Goal: Task Accomplishment & Management: Manage account settings

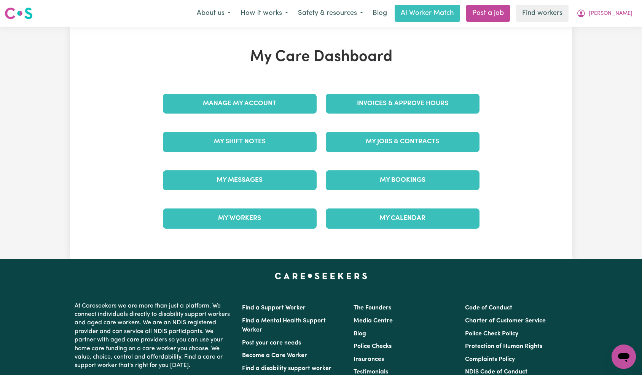
click at [243, 109] on div "Manage My Account" at bounding box center [239, 104] width 163 height 38
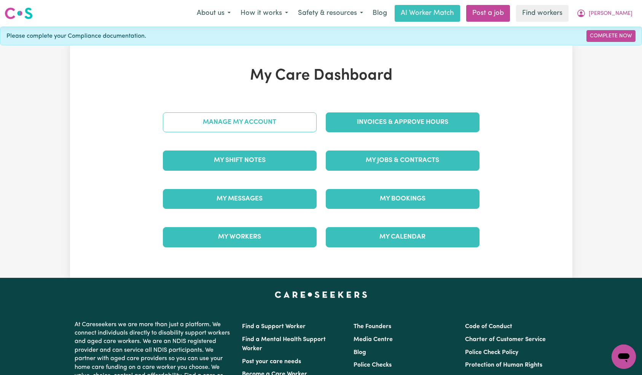
click at [279, 117] on link "Manage My Account" at bounding box center [240, 122] width 154 height 20
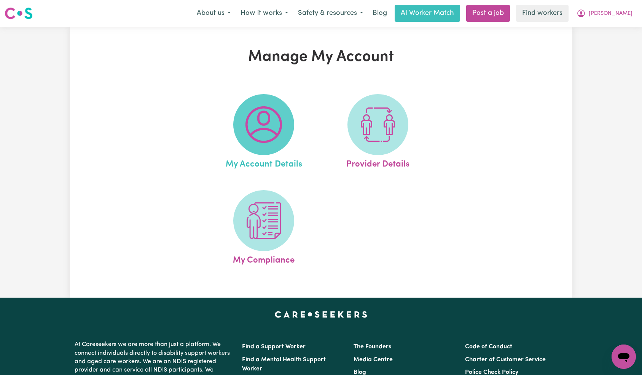
click at [256, 113] on img at bounding box center [264, 124] width 37 height 37
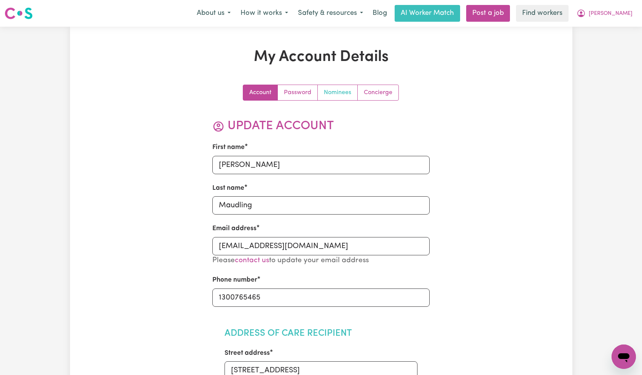
click at [334, 97] on link "Nominees" at bounding box center [338, 92] width 40 height 15
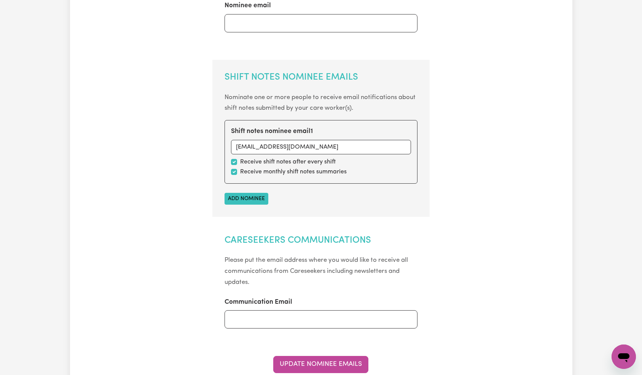
scroll to position [308, 0]
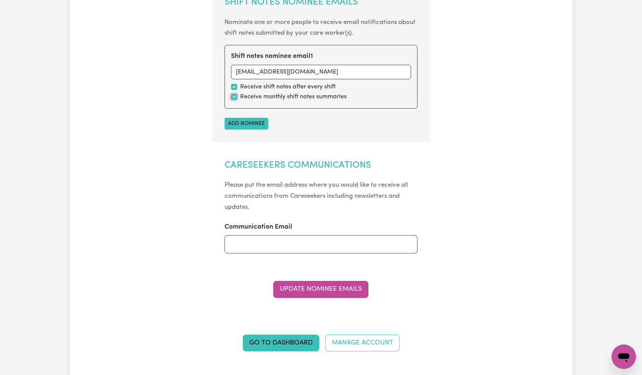
click at [232, 96] on input "checkbox" at bounding box center [234, 97] width 6 height 6
checkbox input "false"
click at [324, 292] on button "Update Nominee Emails" at bounding box center [320, 289] width 95 height 17
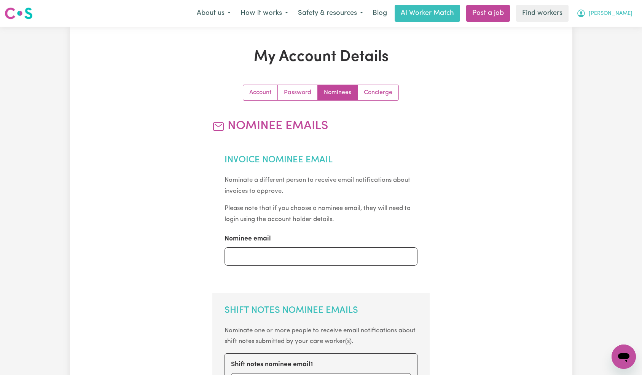
click at [622, 16] on span "[PERSON_NAME]" at bounding box center [611, 14] width 44 height 8
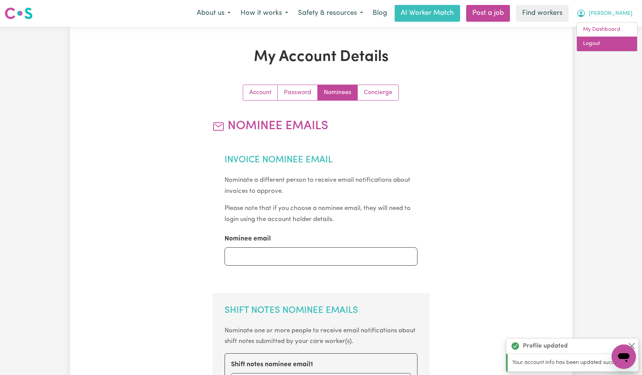
click at [614, 43] on link "Logout" at bounding box center [607, 44] width 60 height 14
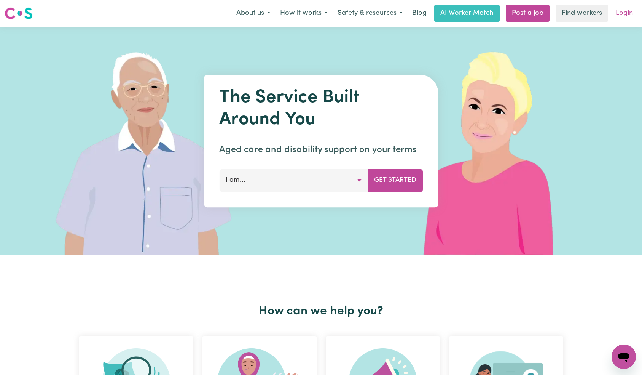
click at [625, 14] on link "Login" at bounding box center [625, 13] width 26 height 17
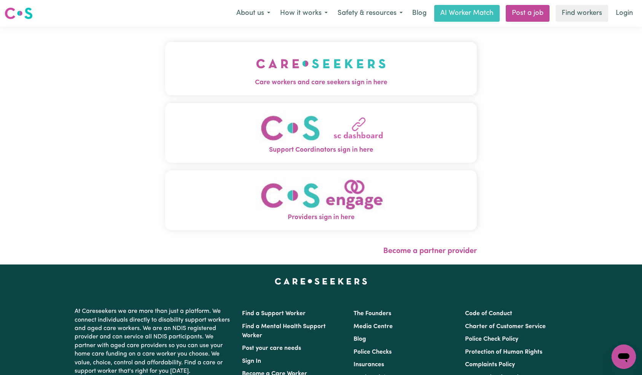
click at [191, 59] on button "Care workers and care seekers sign in here" at bounding box center [321, 68] width 312 height 53
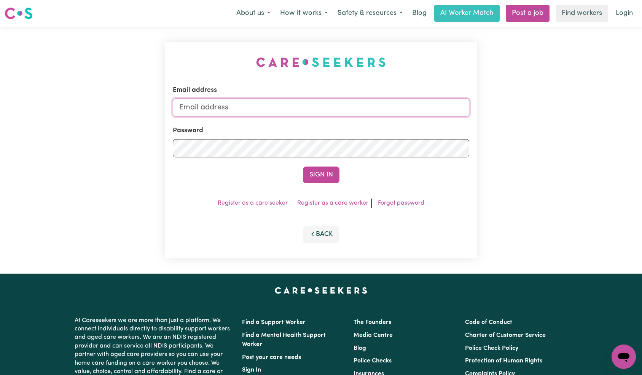
click at [316, 111] on input "Email address" at bounding box center [321, 107] width 297 height 18
paste input "[EMAIL_ADDRESS][DOMAIN_NAME]"
type input "[EMAIL_ADDRESS][DOMAIN_NAME]"
click at [316, 176] on button "Sign In" at bounding box center [321, 174] width 37 height 17
